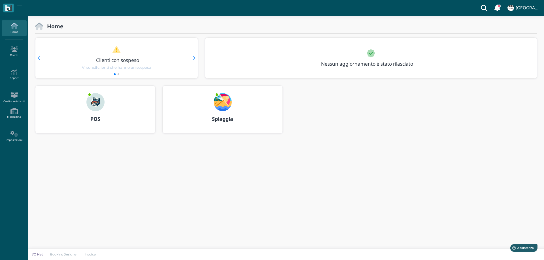
click at [225, 109] on img at bounding box center [223, 102] width 18 height 18
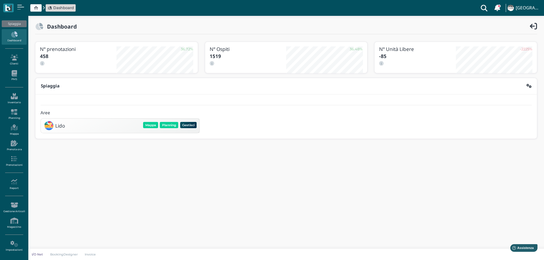
click at [172, 120] on div "Lido [GEOGRAPHIC_DATA] Planning Gestisci Elimina" at bounding box center [120, 126] width 159 height 14
drag, startPoint x: 170, startPoint y: 124, endPoint x: 169, endPoint y: 129, distance: 5.7
click at [170, 124] on button "Planning" at bounding box center [169, 125] width 18 height 6
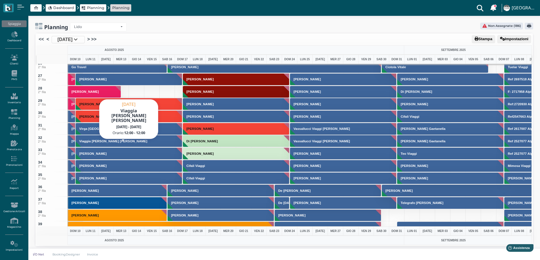
scroll to position [312, 0]
